Goal: Check status: Check status

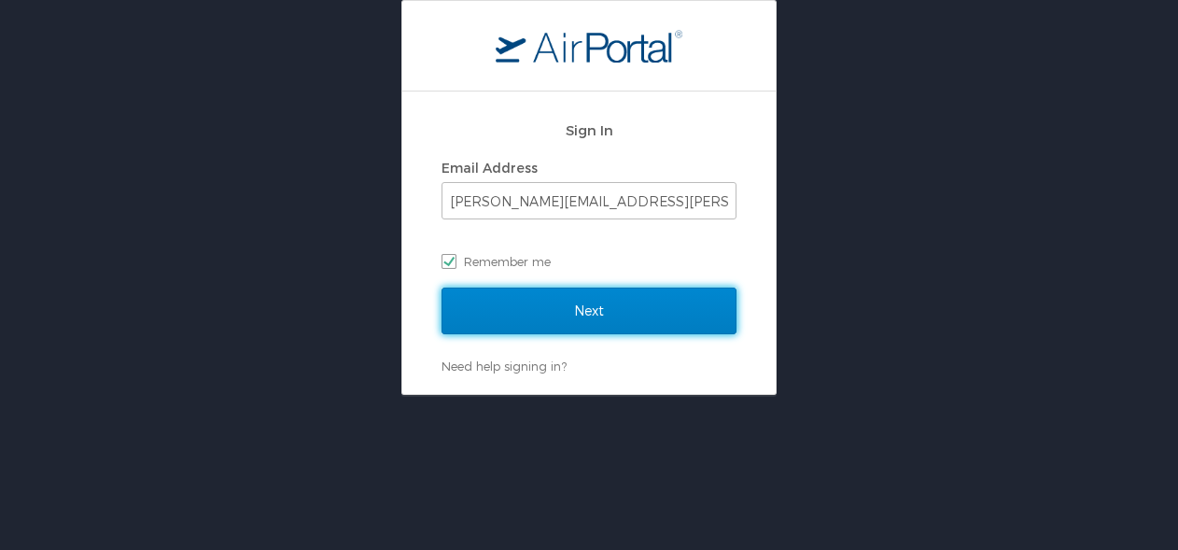
click at [521, 293] on input "Next" at bounding box center [588, 310] width 295 height 47
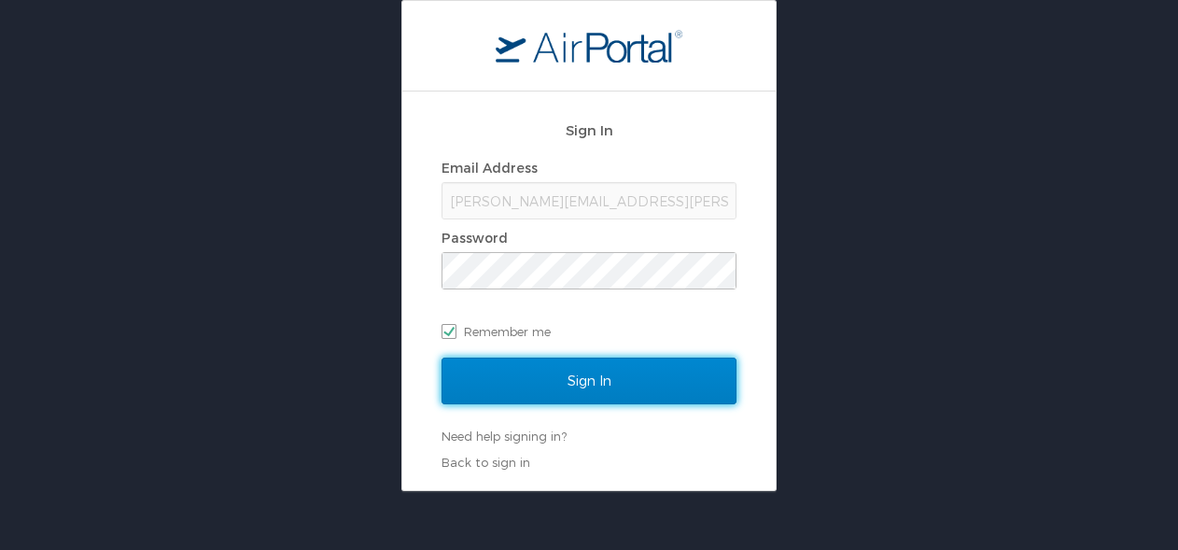
click at [524, 370] on input "Sign In" at bounding box center [588, 380] width 295 height 47
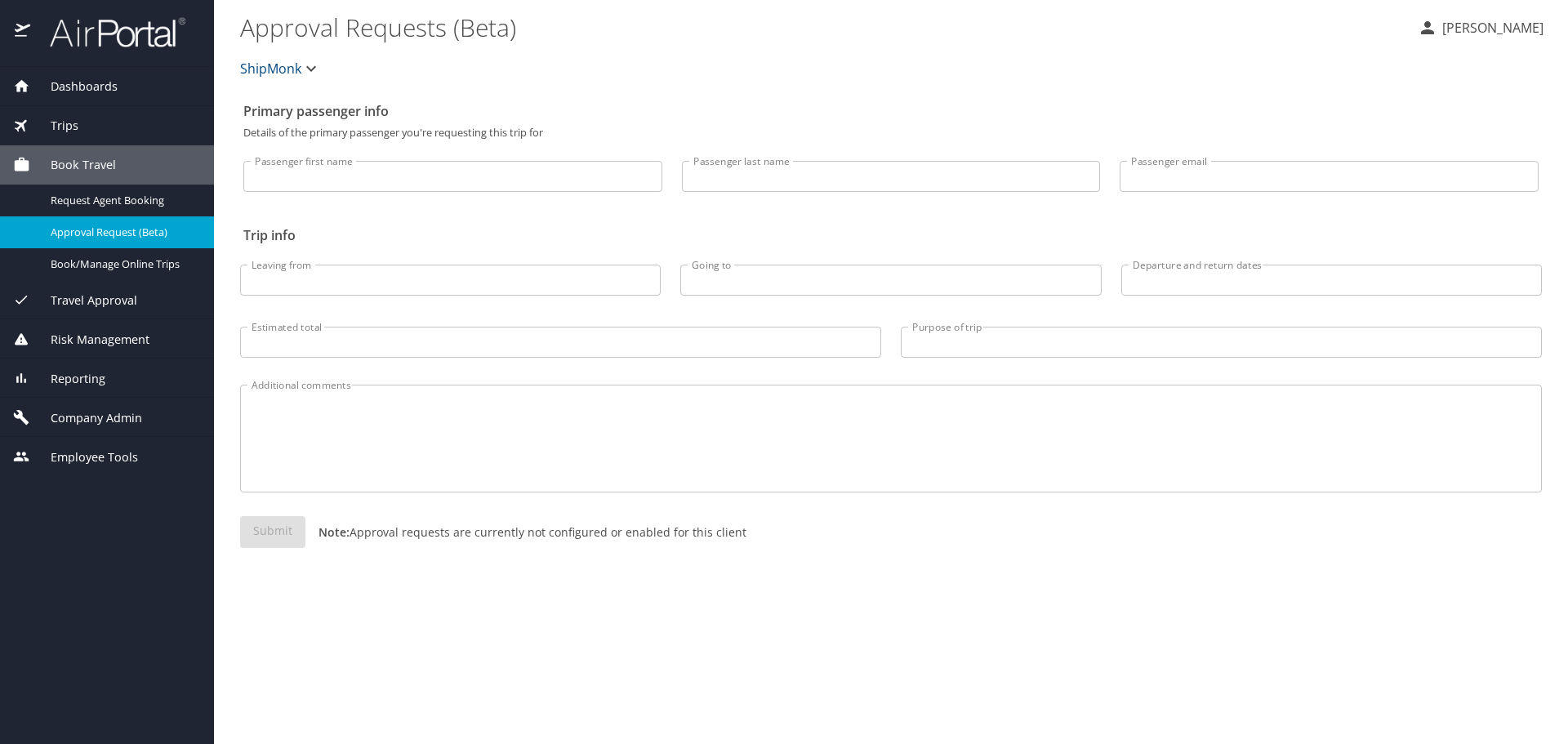
click at [100, 86] on span "Dashboards" at bounding box center [74, 87] width 88 height 18
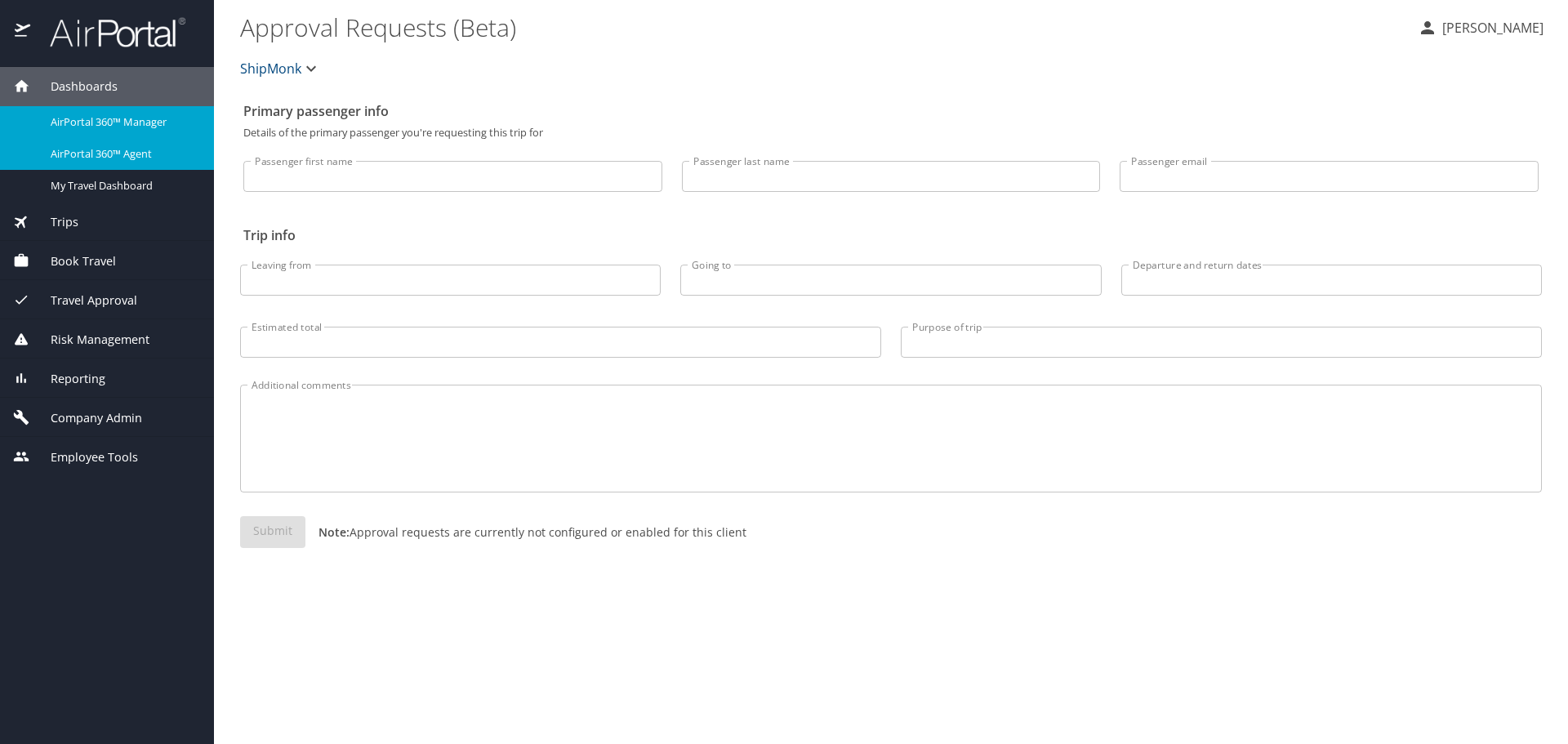
click at [78, 162] on span "AirPortal 360™ Agent" at bounding box center [122, 154] width 144 height 16
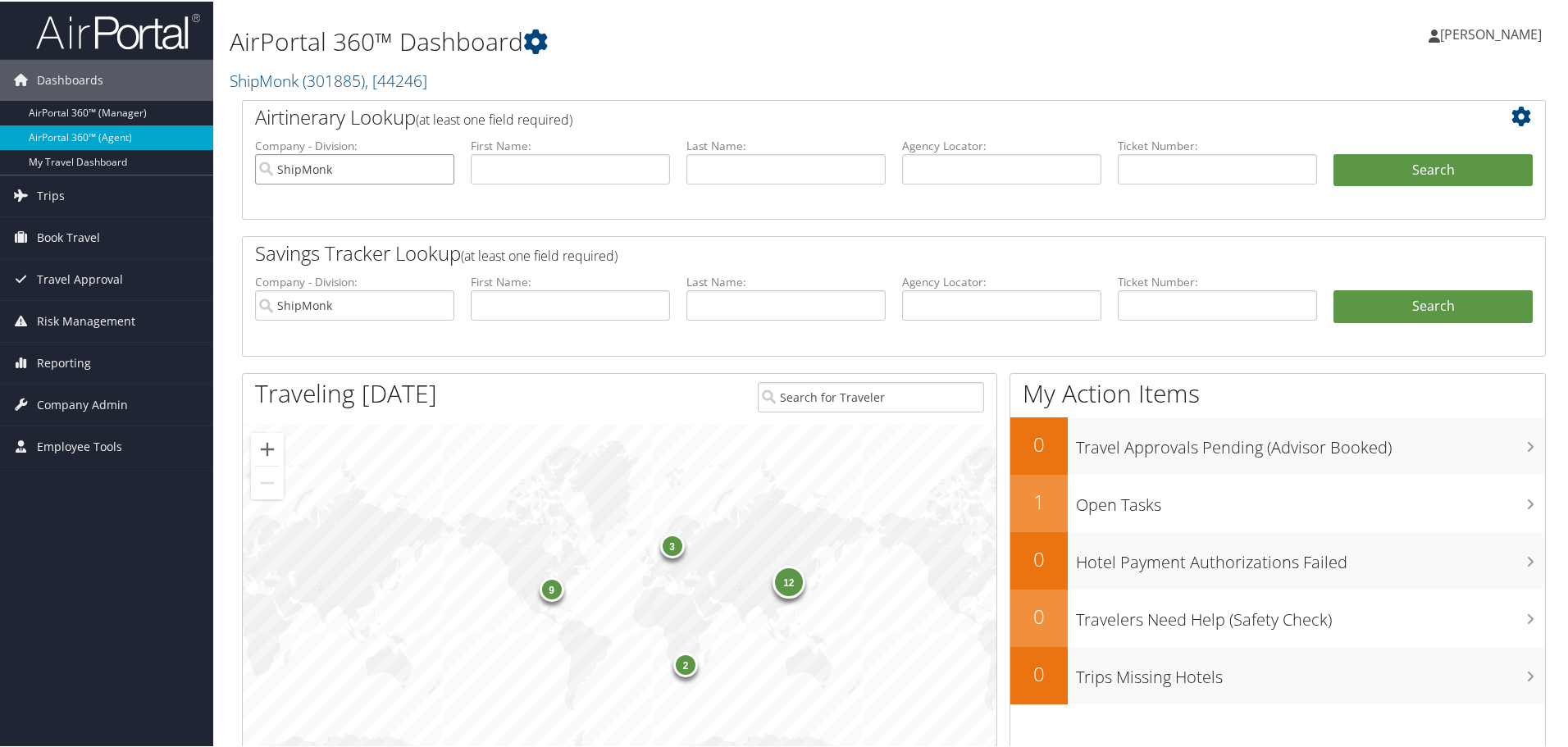
click at [437, 170] on input "ShipMonk" at bounding box center [354, 168] width 200 height 31
click at [1144, 170] on input "text" at bounding box center [1217, 168] width 200 height 31
paste input "DGWD99"
type input "DGWD99"
click at [1361, 160] on button "Search" at bounding box center [1433, 169] width 200 height 33
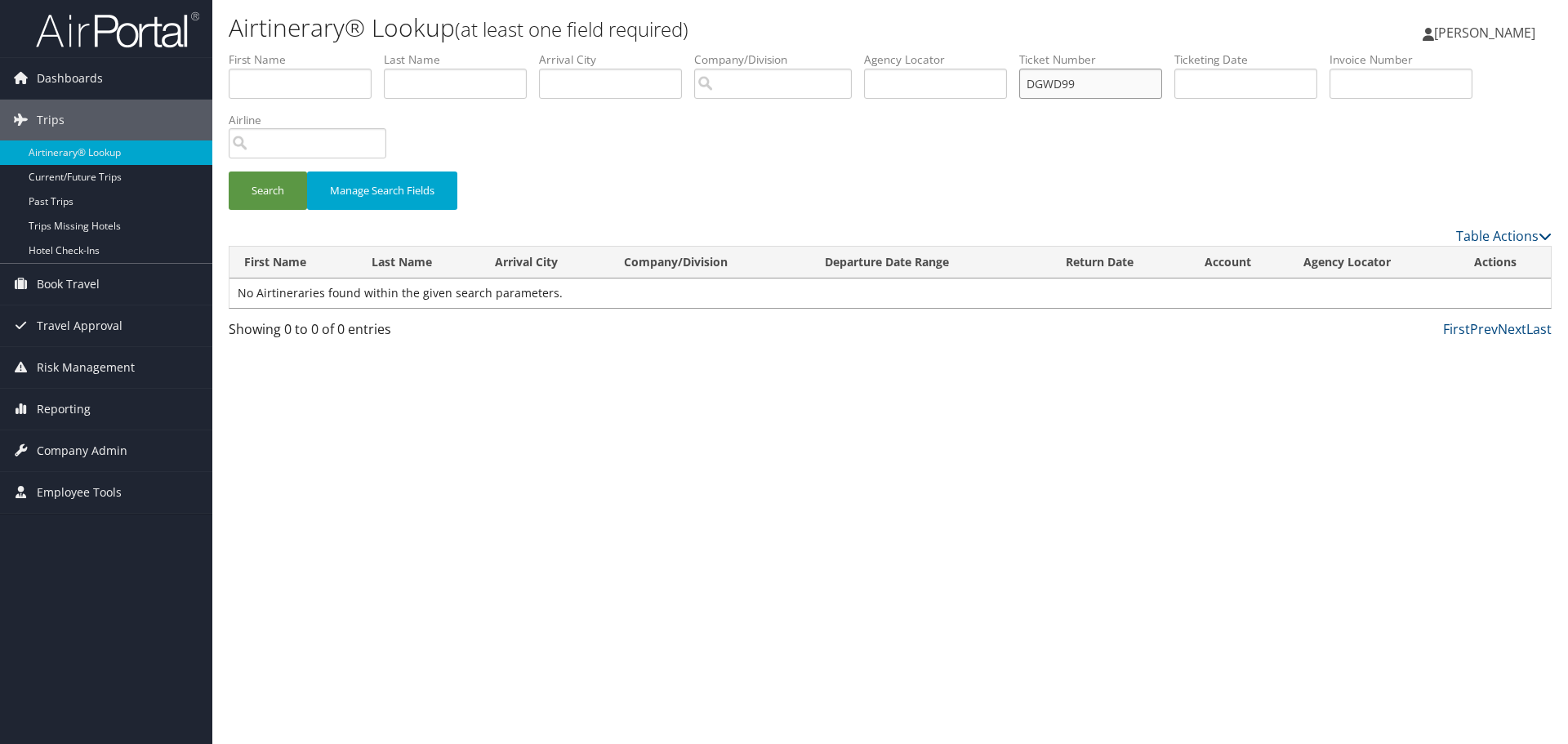
click at [1056, 89] on input "DGWD99" at bounding box center [1090, 83] width 143 height 31
click at [898, 77] on input "text" at bounding box center [934, 83] width 143 height 31
paste input "DGWD99"
type input "DGWD99"
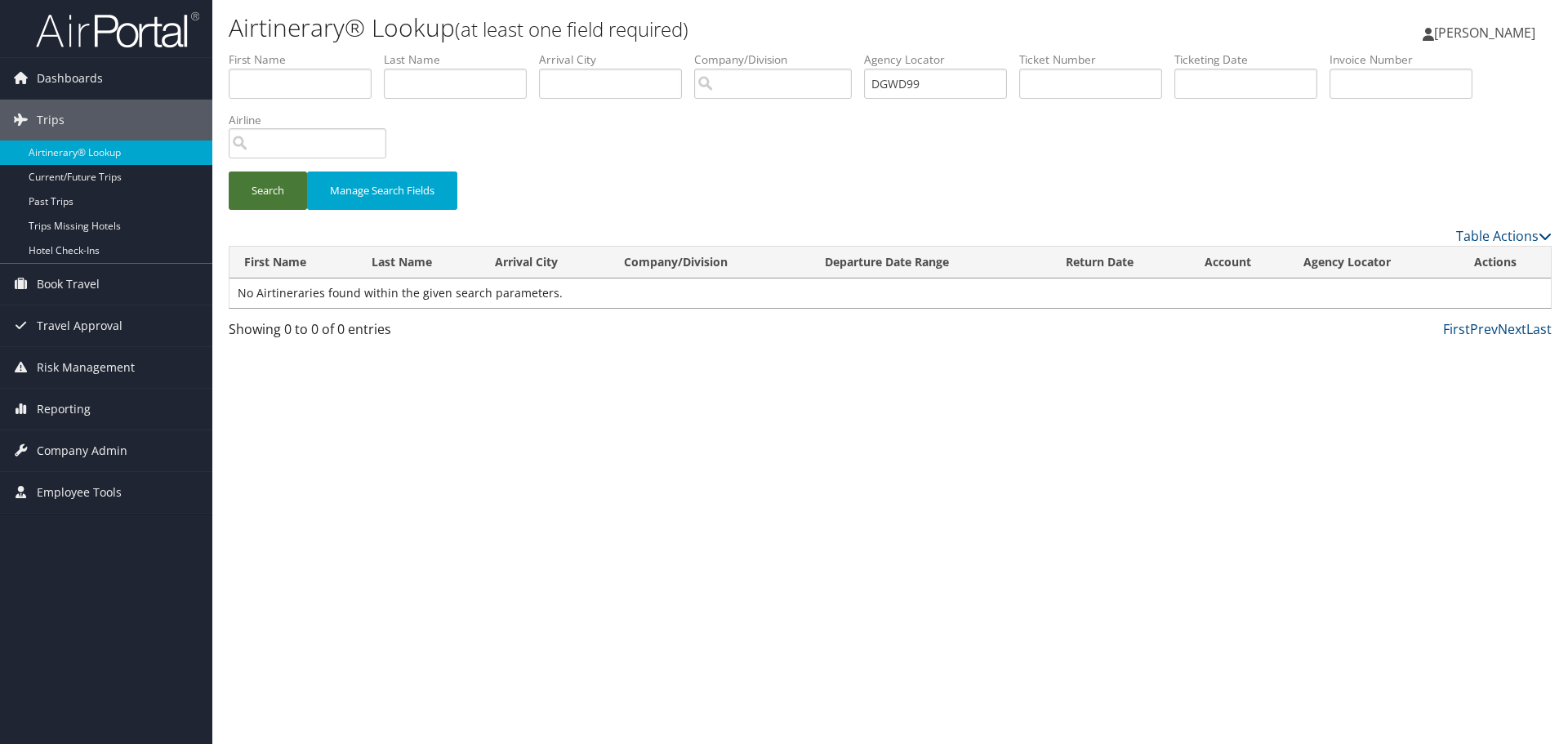
click at [286, 190] on button "Search" at bounding box center [268, 191] width 79 height 39
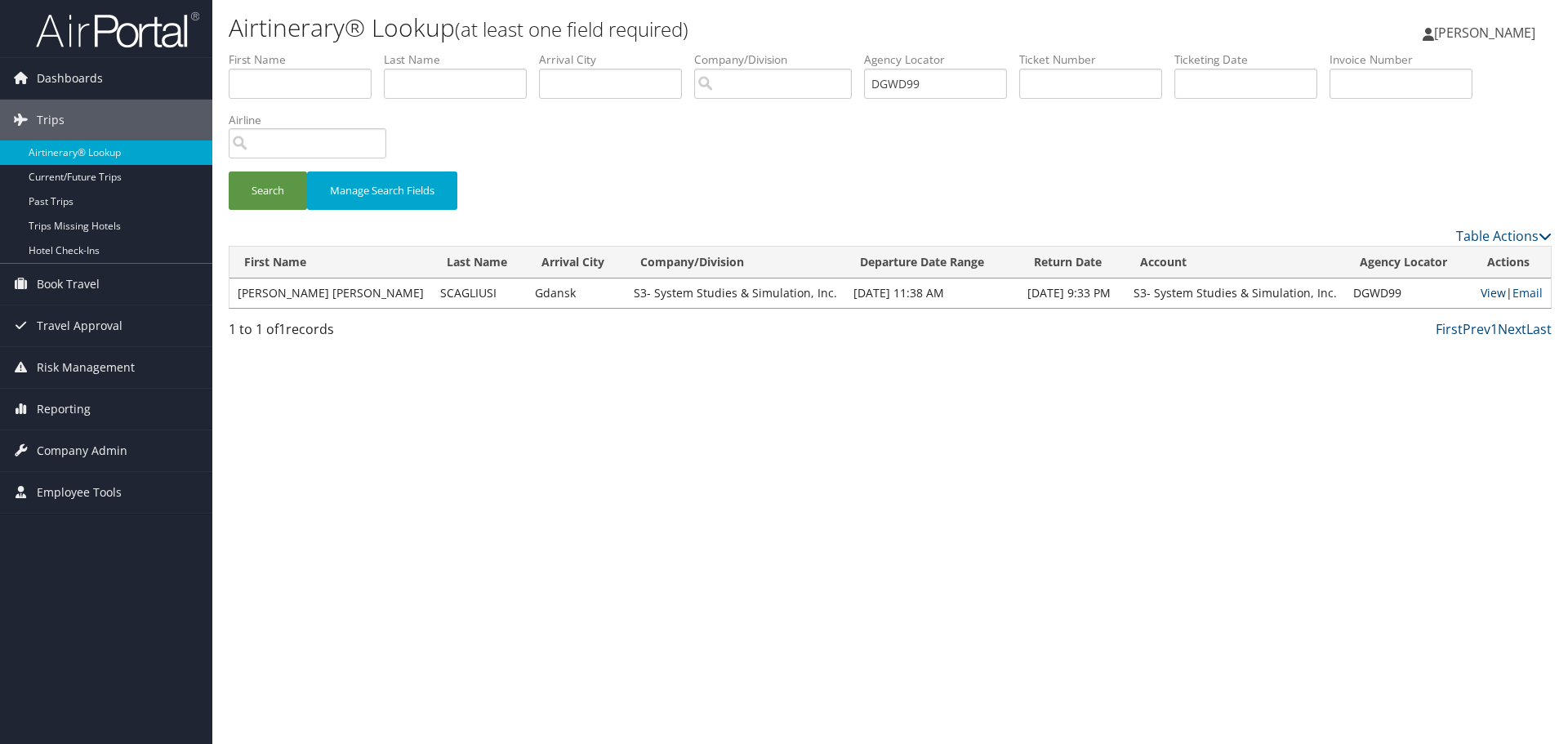
click at [1480, 287] on link "View" at bounding box center [1493, 293] width 25 height 16
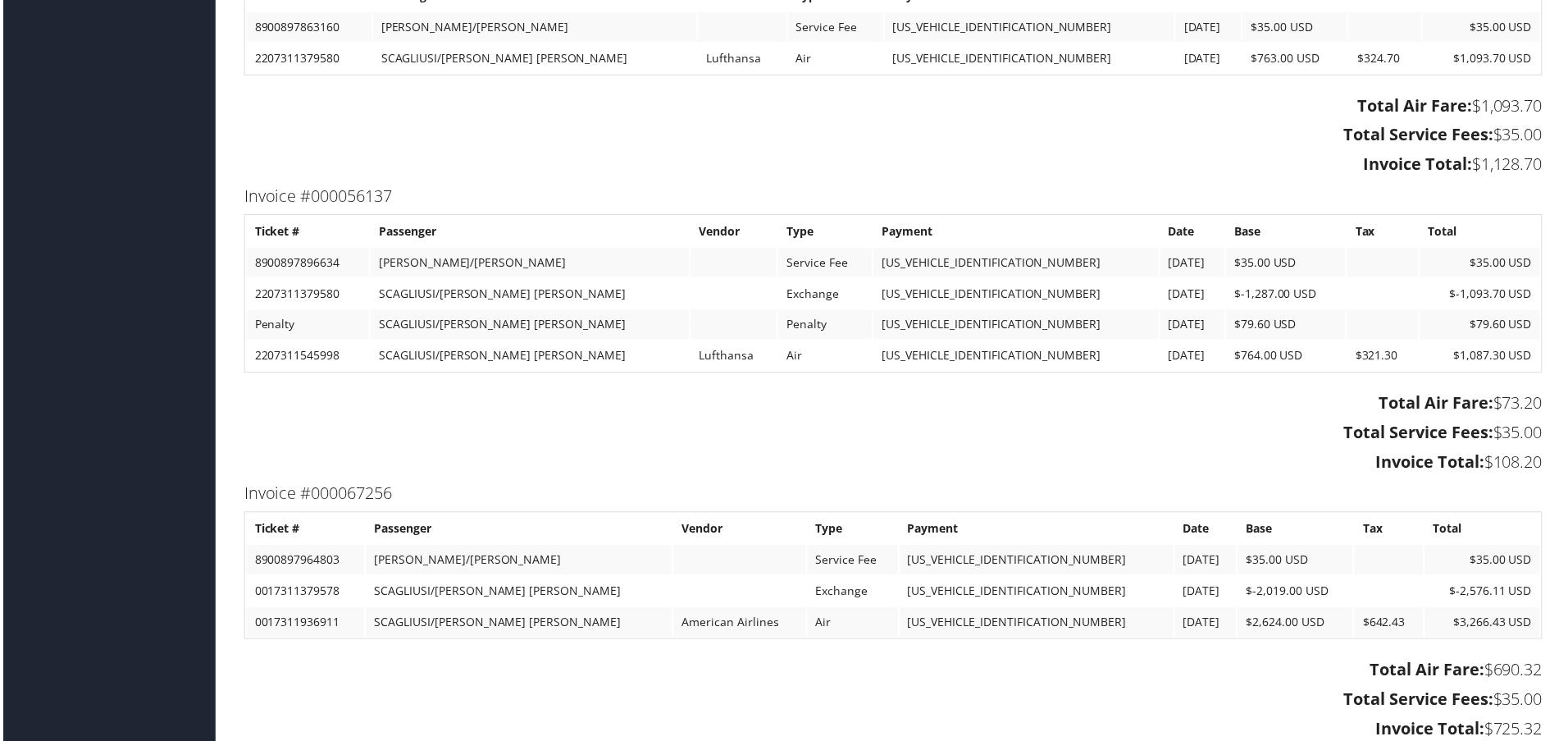
scroll to position [5051, 0]
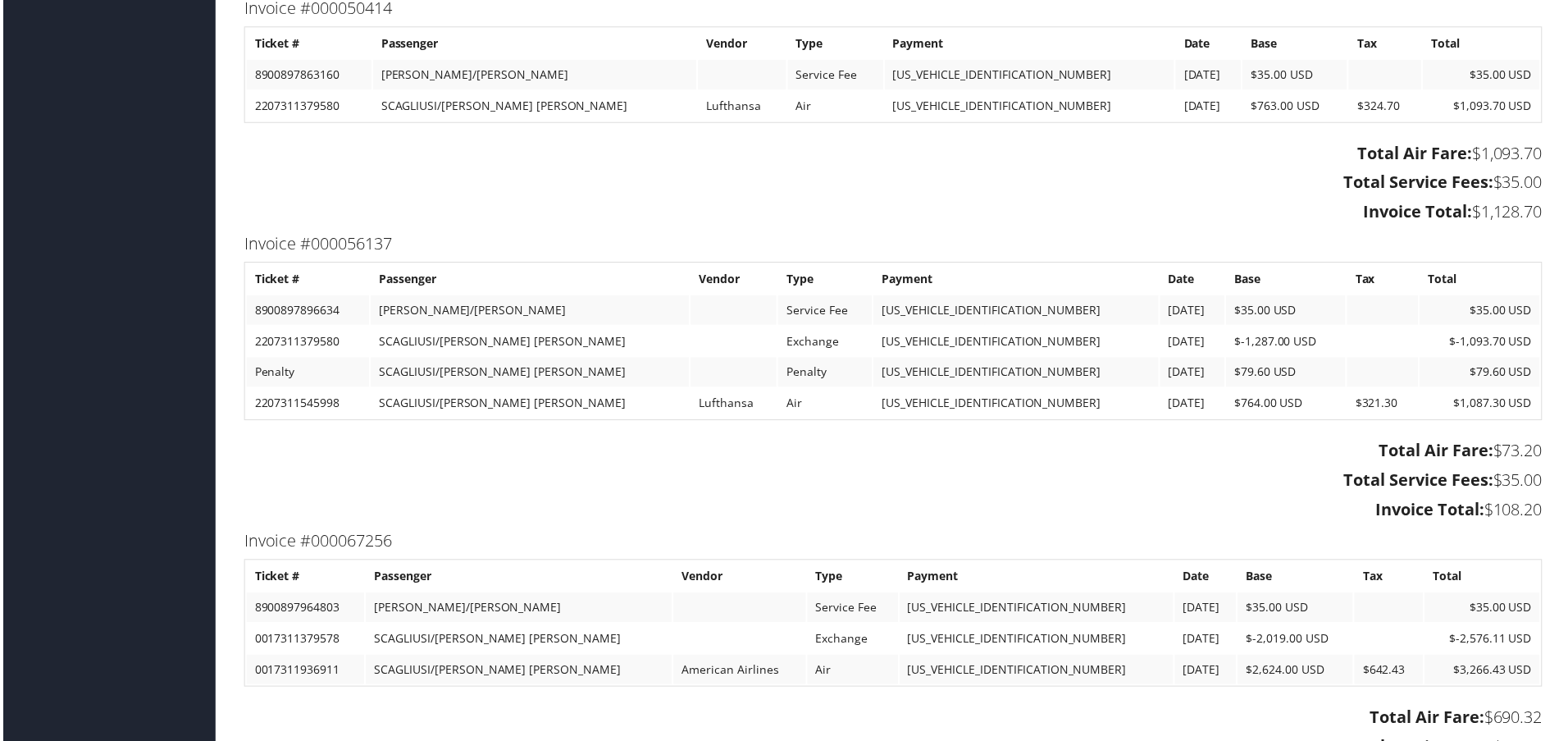
click at [1517, 669] on td "$3,266.43 USD" at bounding box center [1486, 672] width 116 height 30
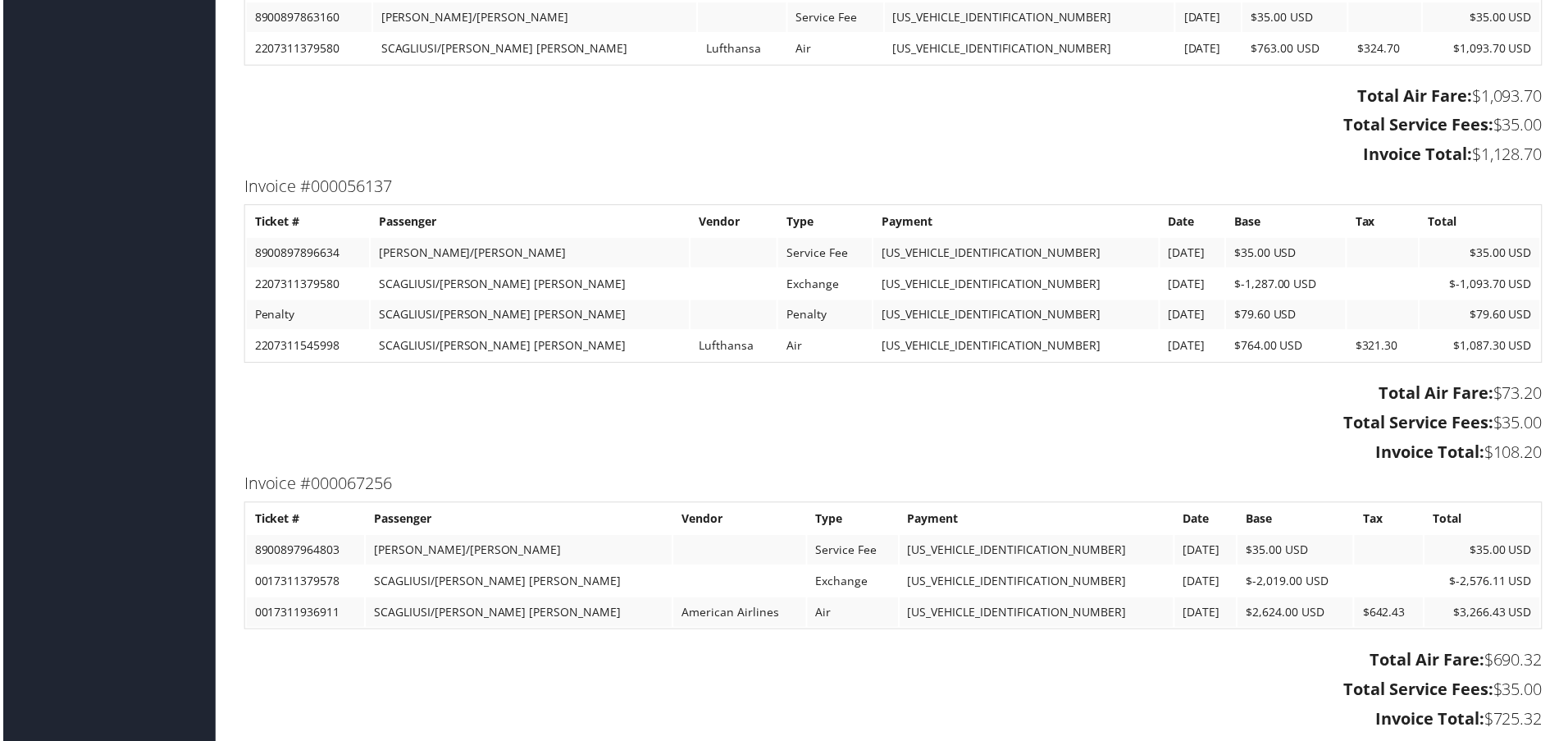
scroll to position [5133, 0]
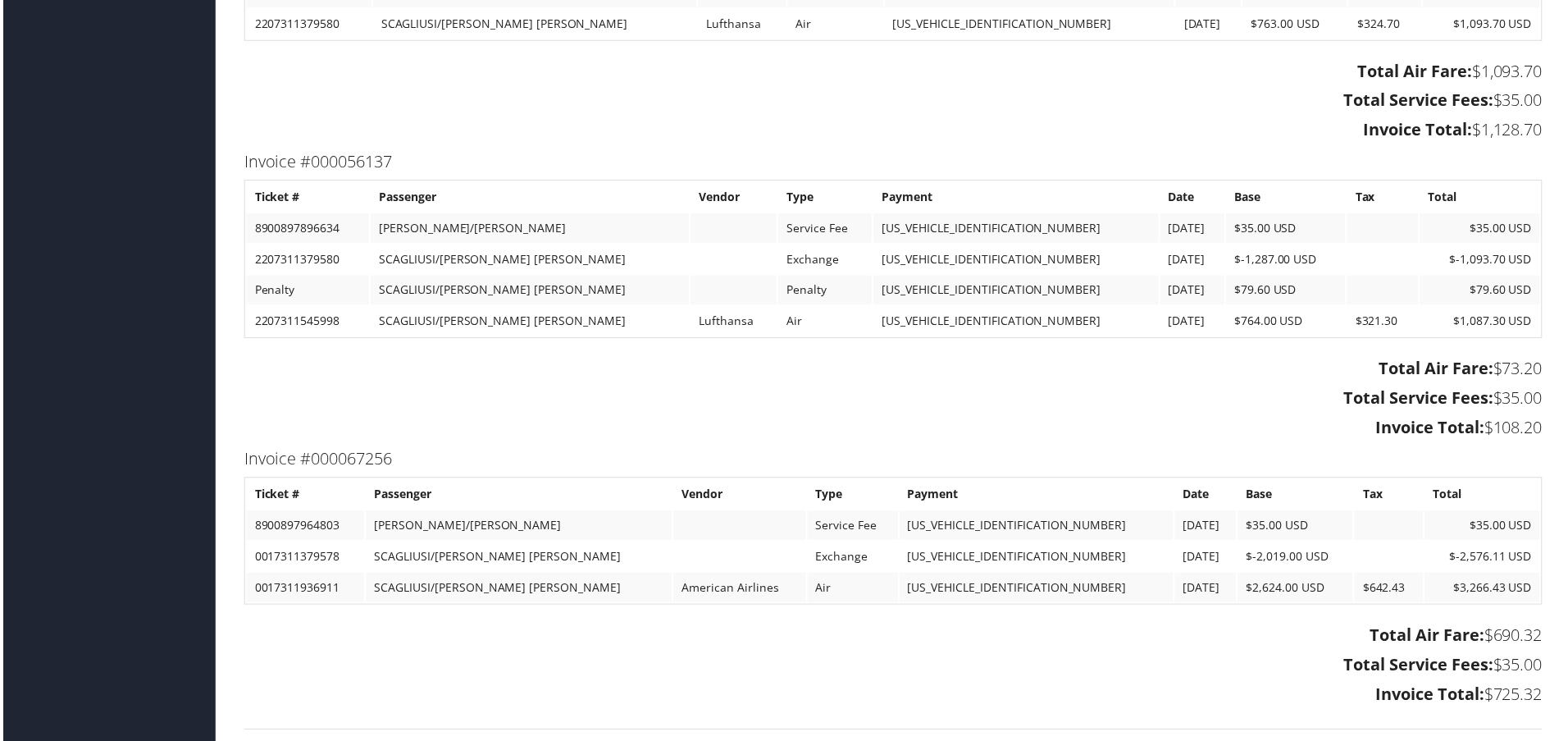
click at [333, 433] on h3 "Invoice Total: $108.20" at bounding box center [894, 429] width 1304 height 23
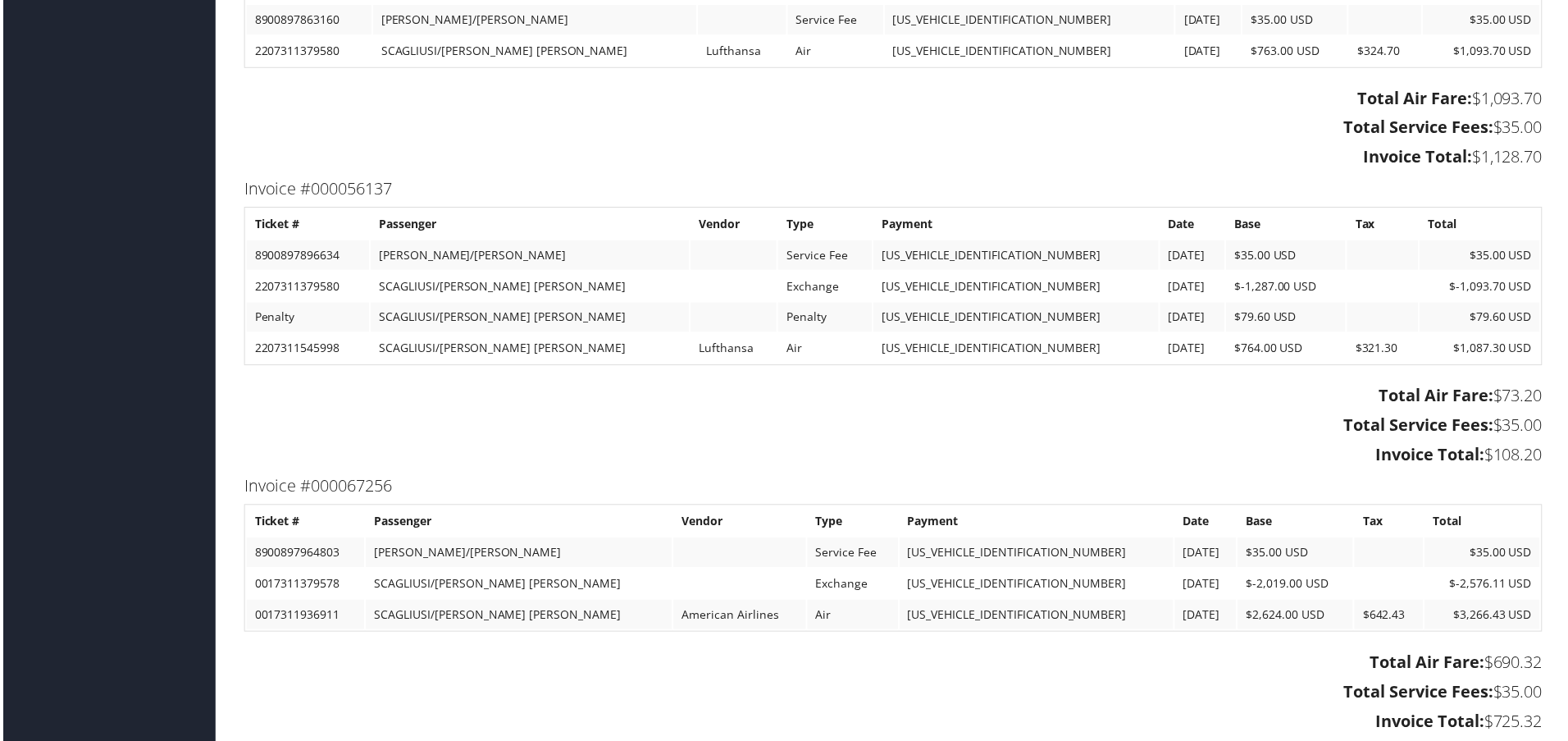
scroll to position [5147, 0]
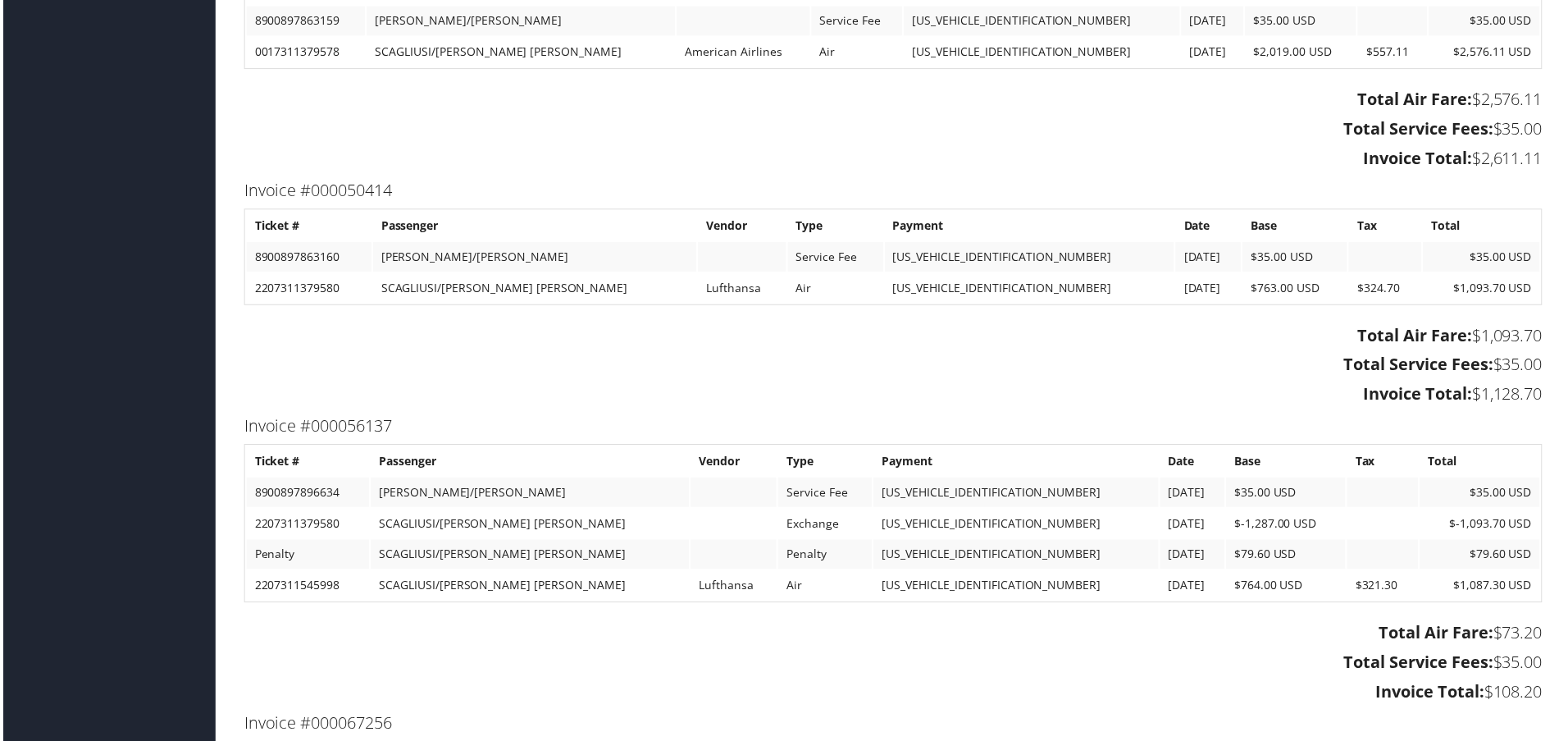
scroll to position [4704, 0]
